Goal: Information Seeking & Learning: Learn about a topic

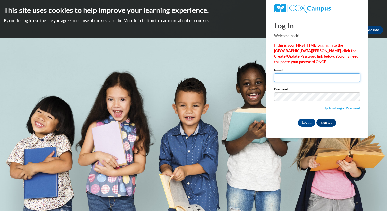
type input "emmacosson101@gmail.com"
click at [285, 81] on input "emmacosson101@gmail.com" at bounding box center [317, 78] width 86 height 9
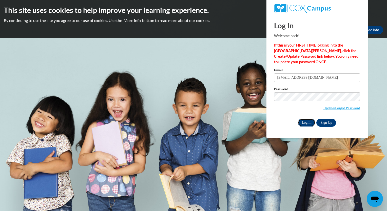
click at [306, 124] on input "Log In" at bounding box center [307, 123] width 18 height 8
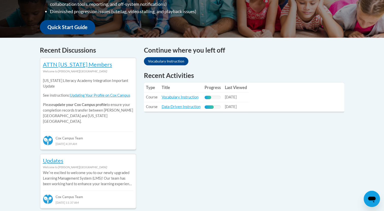
scroll to position [181, 0]
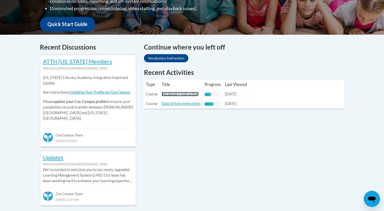
click at [185, 94] on link "Vocabulary Instruction" at bounding box center [180, 94] width 37 height 4
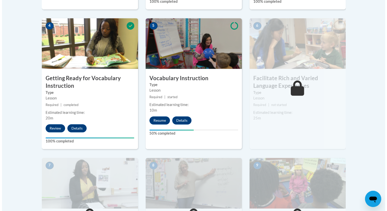
scroll to position [295, 0]
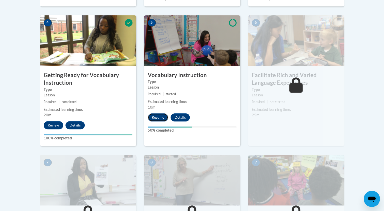
click at [157, 117] on button "Resume" at bounding box center [158, 118] width 21 height 8
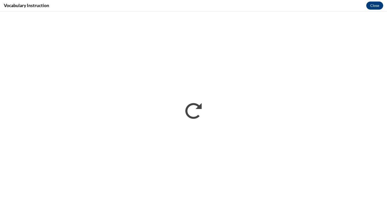
scroll to position [0, 0]
